Goal: Task Accomplishment & Management: Manage account settings

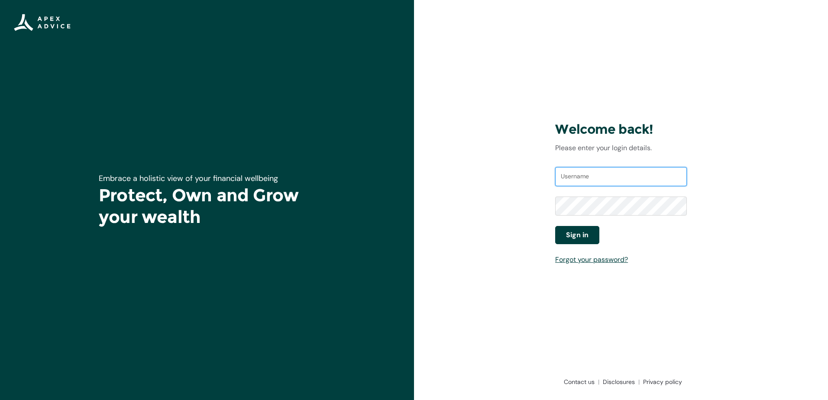
type input "deannebronlund@gmail.com"
click at [589, 233] on button "Sign in" at bounding box center [577, 235] width 44 height 18
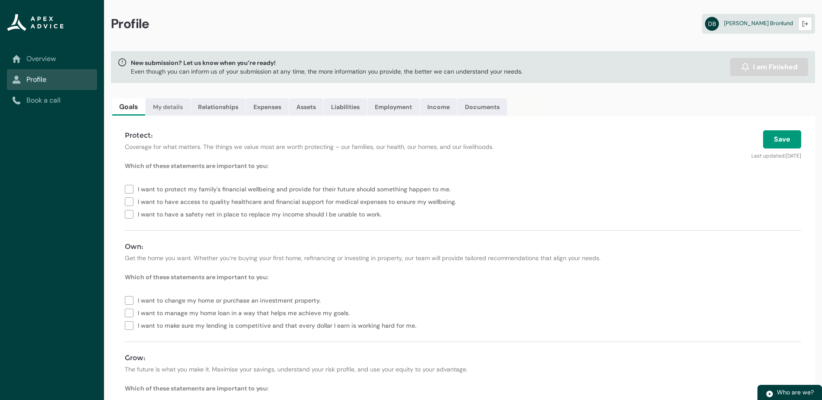
click at [176, 111] on link "My details" at bounding box center [168, 106] width 45 height 17
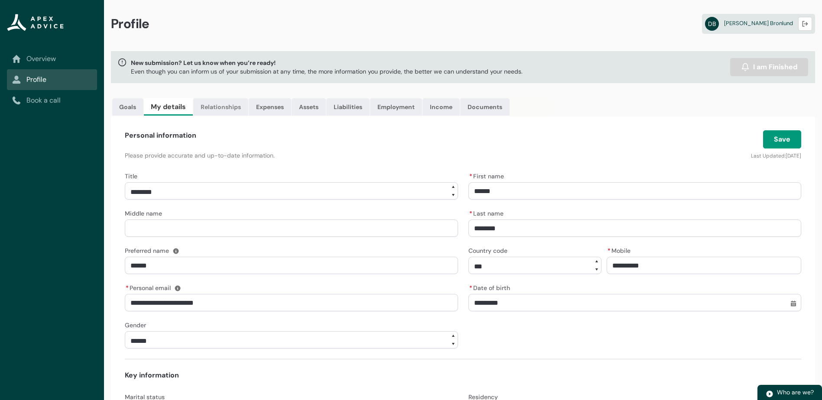
click at [211, 107] on link "Relationships" at bounding box center [220, 106] width 55 height 17
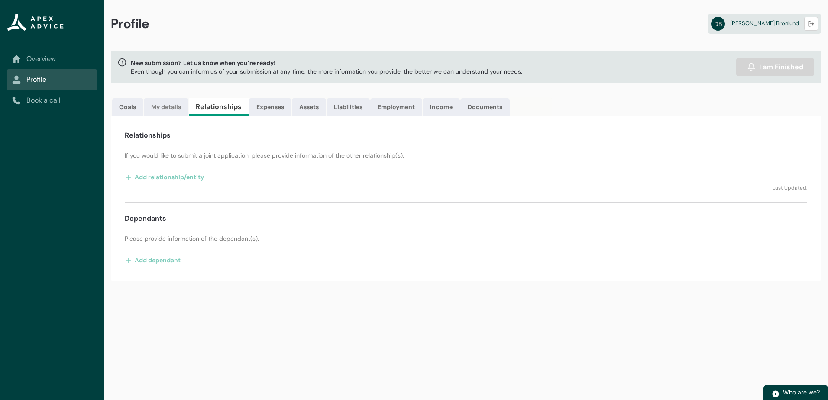
click at [172, 106] on link "My details" at bounding box center [166, 106] width 45 height 17
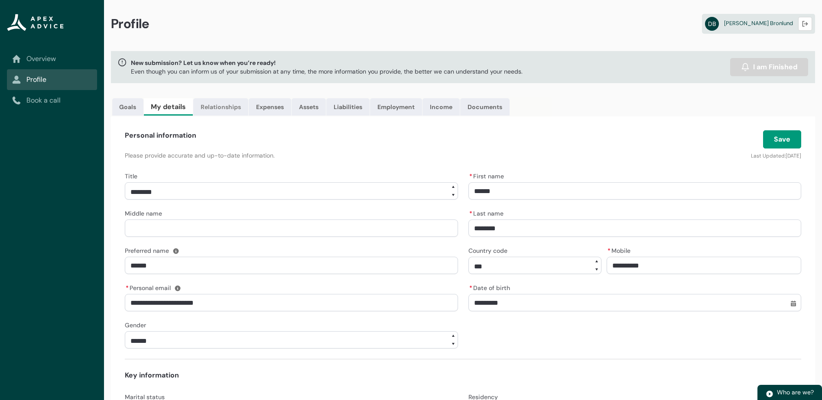
click at [217, 102] on link "Relationships" at bounding box center [220, 106] width 55 height 17
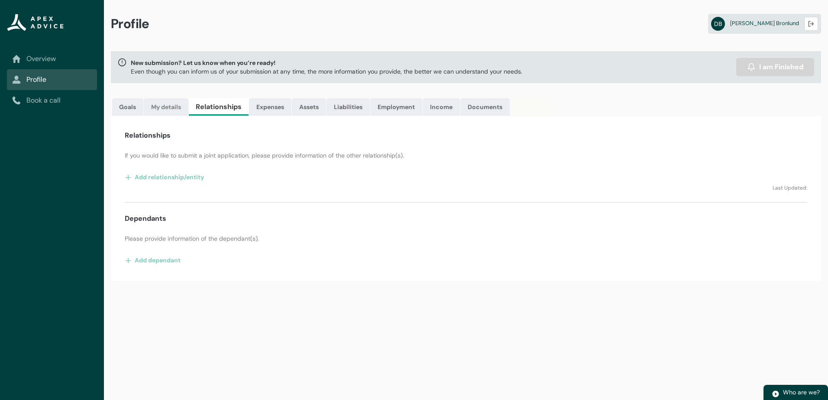
click at [173, 101] on link "My details" at bounding box center [166, 106] width 45 height 17
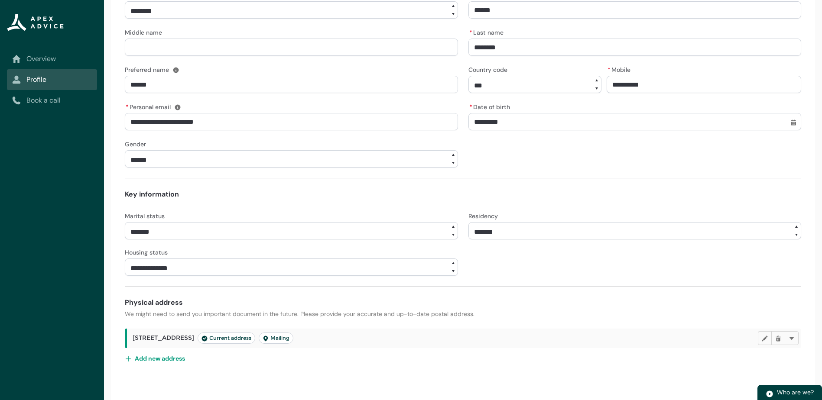
scroll to position [182, 0]
click at [766, 339] on lightning-primitive-icon "button" at bounding box center [765, 337] width 6 height 6
select select "*******"
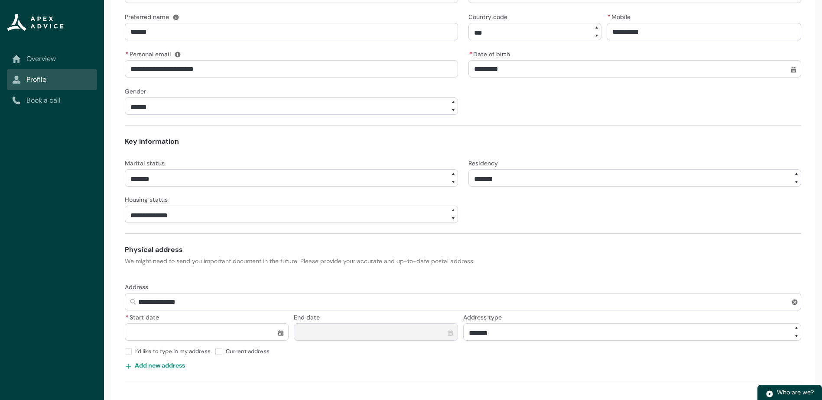
scroll to position [242, 0]
